Goal: Transaction & Acquisition: Purchase product/service

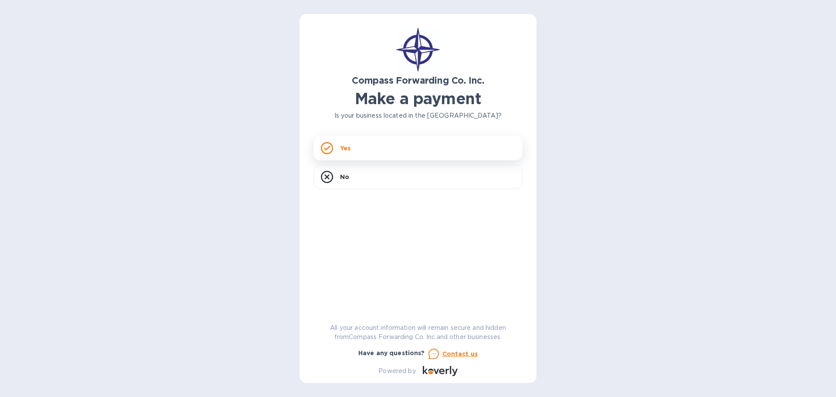
click at [410, 140] on div "Yes" at bounding box center [417, 148] width 209 height 24
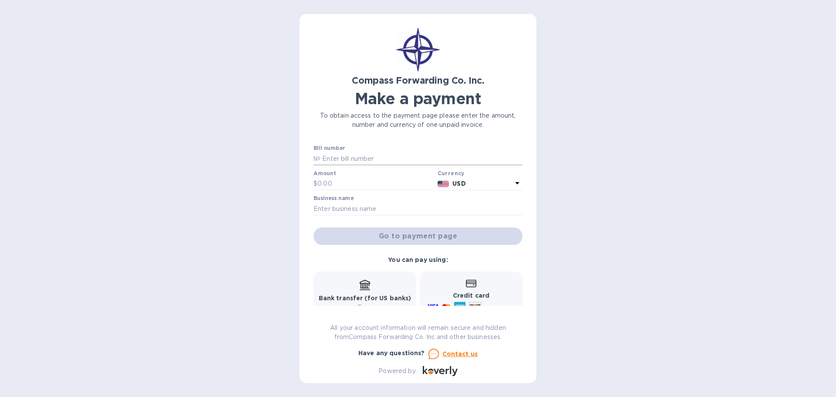
click at [354, 156] on input "text" at bounding box center [421, 158] width 202 height 13
type input "s"
type input "SCOMSE00063016"
click at [352, 173] on div "Amount $" at bounding box center [373, 180] width 121 height 20
click at [348, 185] on input "text" at bounding box center [375, 183] width 117 height 13
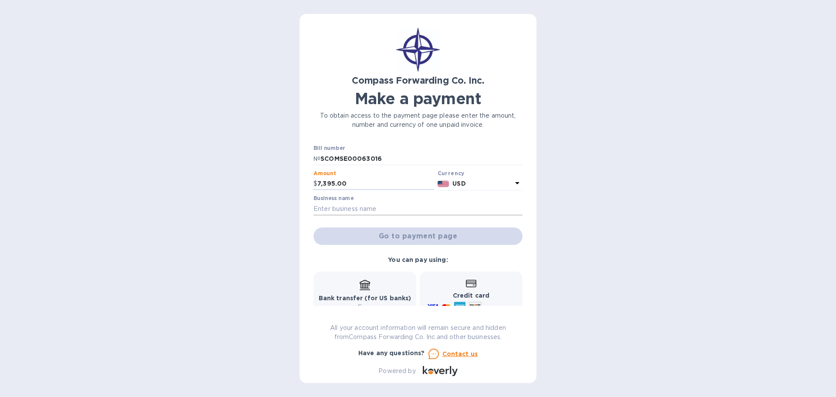
type input "7,395.00"
click at [344, 205] on input "text" at bounding box center [417, 208] width 209 height 13
type input "Aero Industrial Sales"
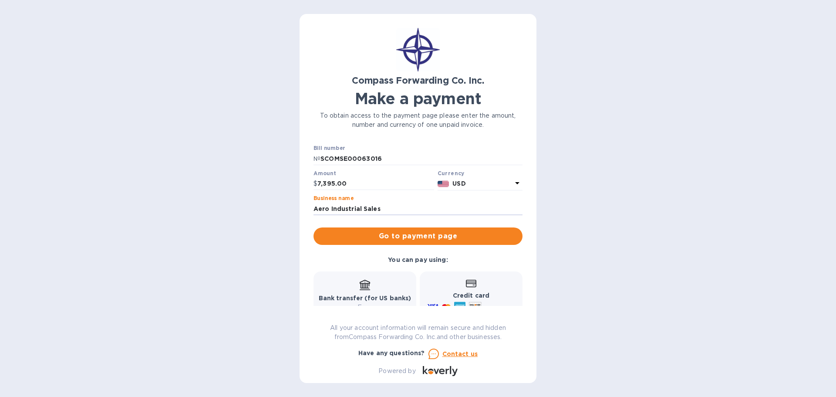
scroll to position [51, 0]
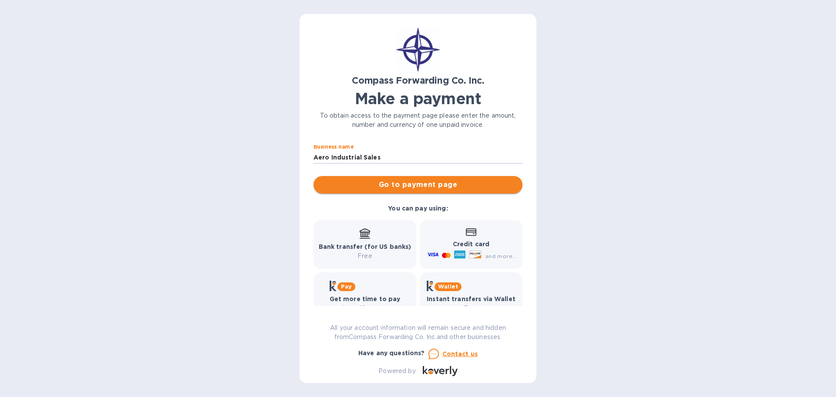
click at [400, 183] on span "Go to payment page" at bounding box center [417, 184] width 195 height 10
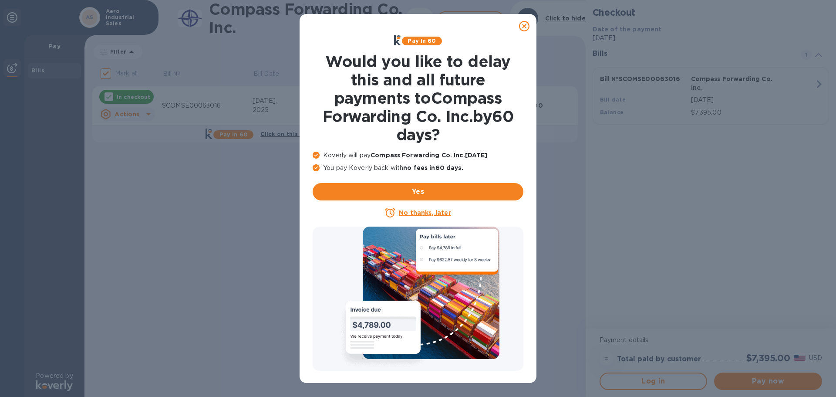
click at [422, 211] on u "No thanks, later" at bounding box center [425, 212] width 52 height 7
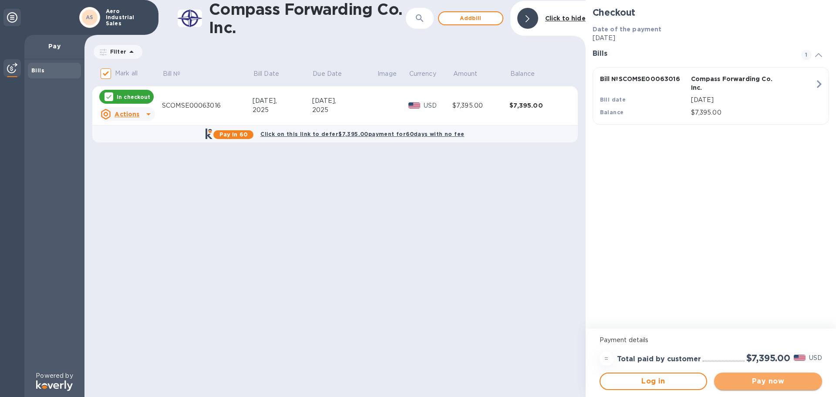
click at [770, 380] on span "Pay now" at bounding box center [768, 381] width 94 height 10
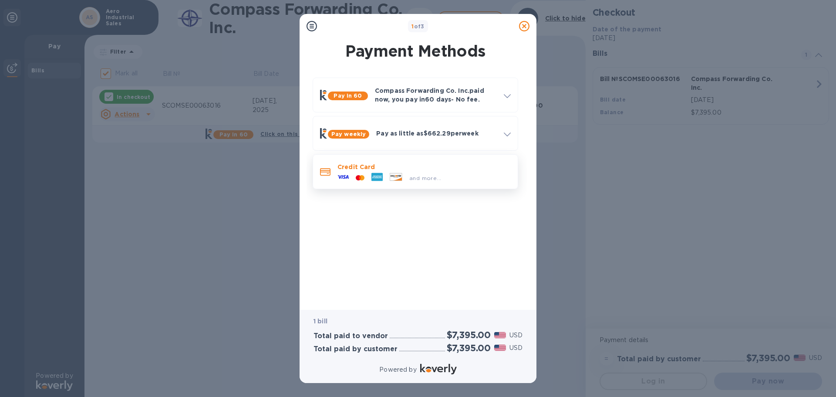
click at [413, 168] on p "Credit Card" at bounding box center [423, 166] width 173 height 9
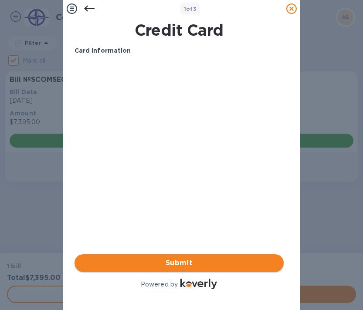
click at [172, 258] on span "Submit" at bounding box center [178, 263] width 195 height 10
